Goal: Check status

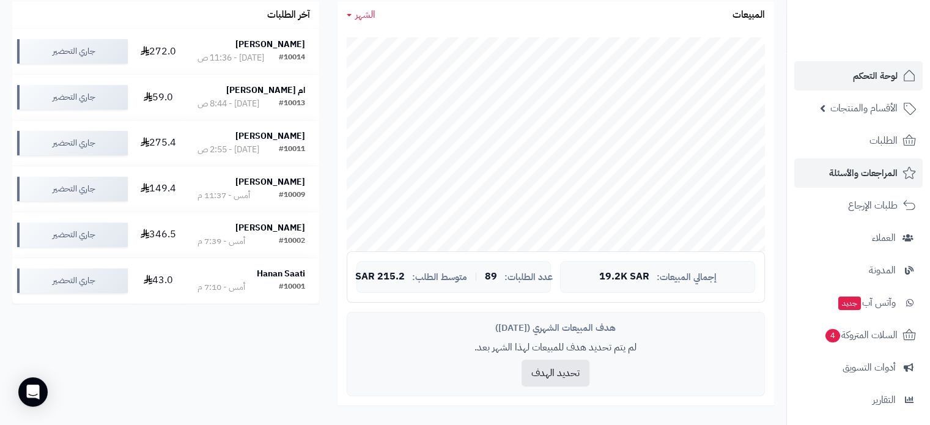
scroll to position [245, 0]
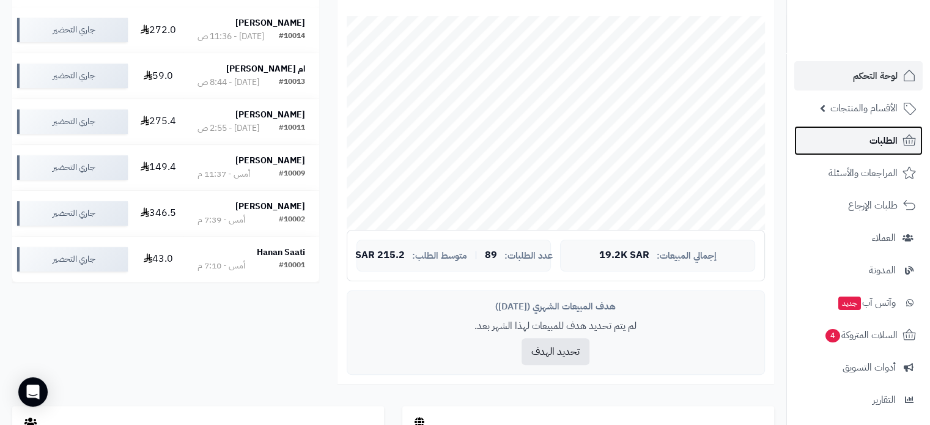
click at [891, 149] on link "الطلبات" at bounding box center [859, 140] width 128 height 29
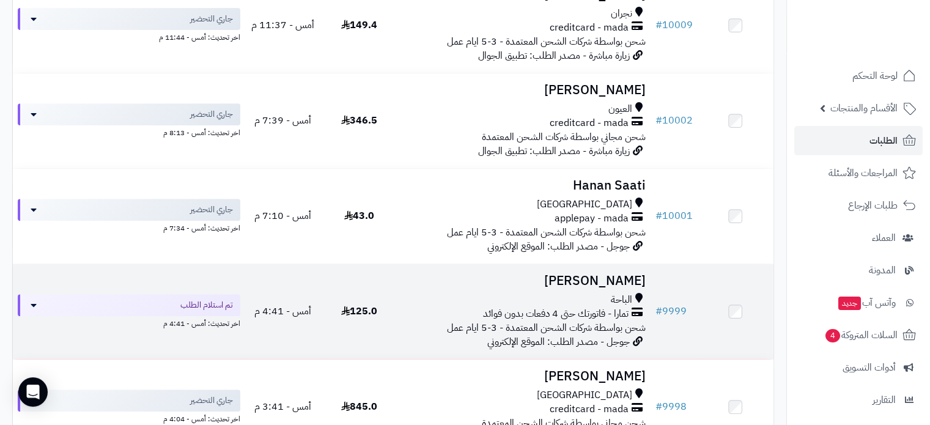
scroll to position [551, 0]
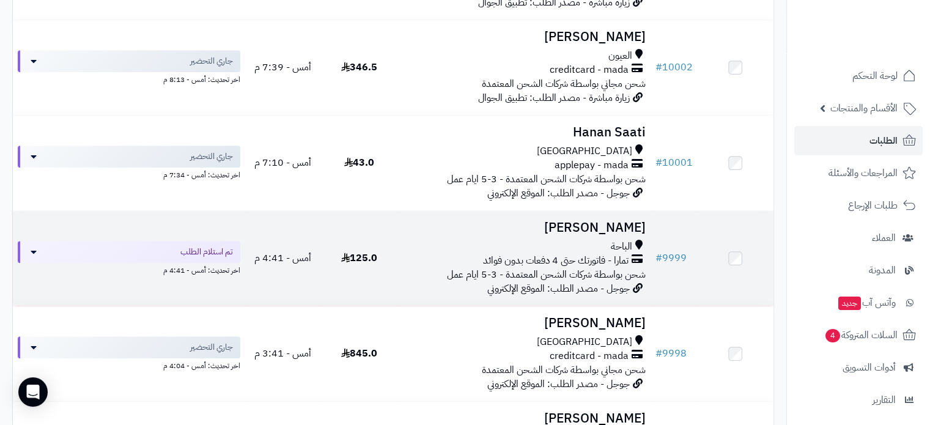
click at [587, 223] on h3 "[PERSON_NAME]" at bounding box center [523, 228] width 243 height 14
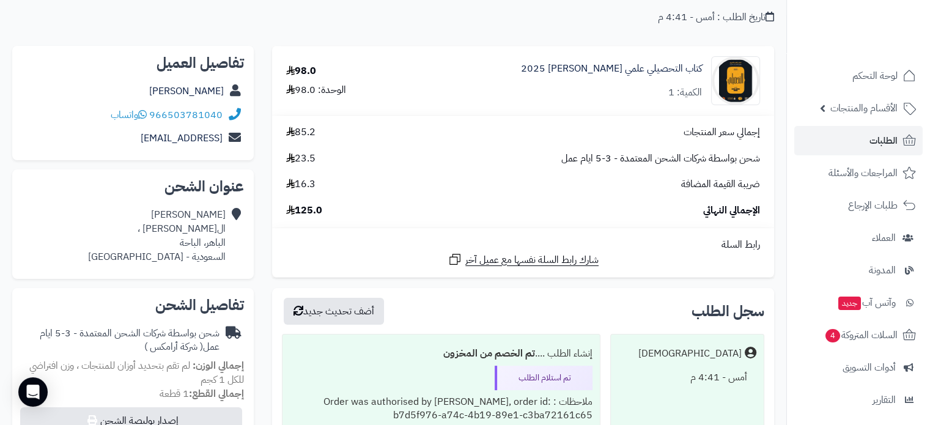
scroll to position [122, 0]
